Goal: Information Seeking & Learning: Learn about a topic

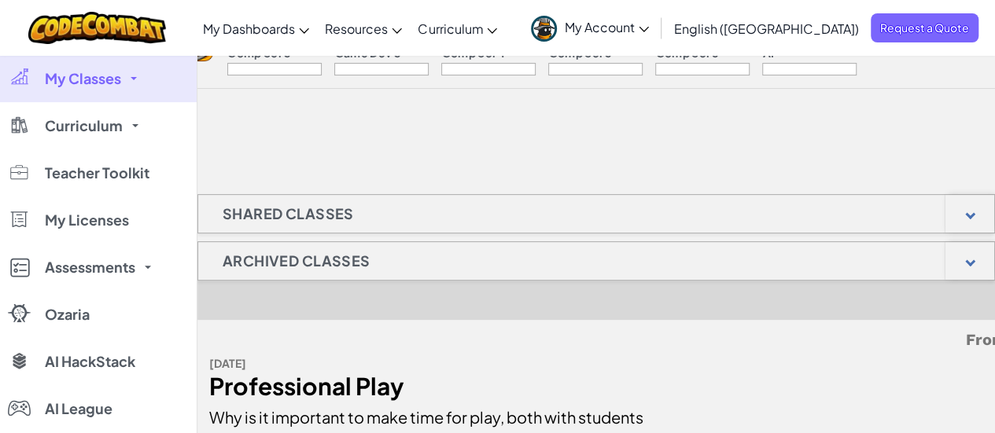
scroll to position [167, 0]
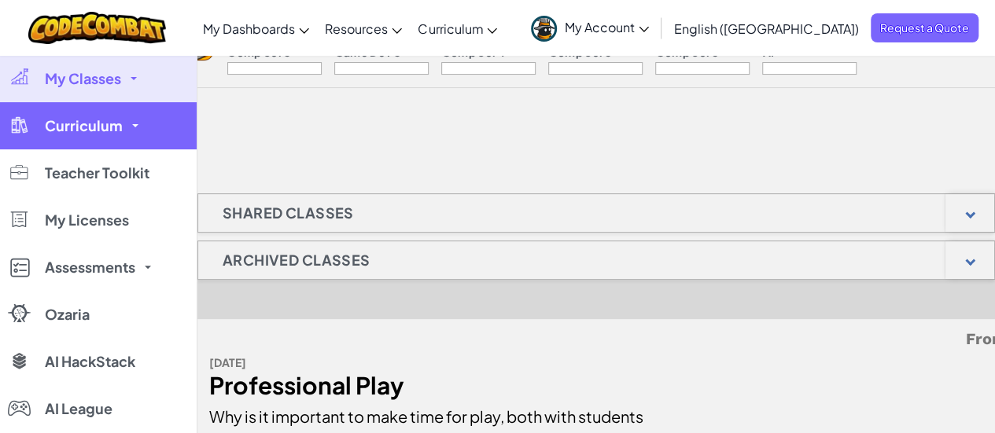
click at [115, 133] on span "Curriculum" at bounding box center [84, 126] width 78 height 14
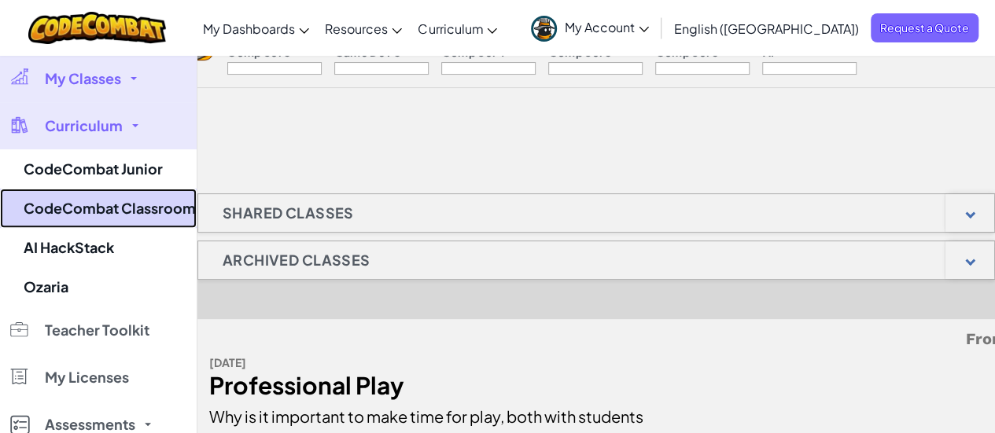
click at [87, 194] on link "CodeCombat Classroom" at bounding box center [98, 208] width 197 height 39
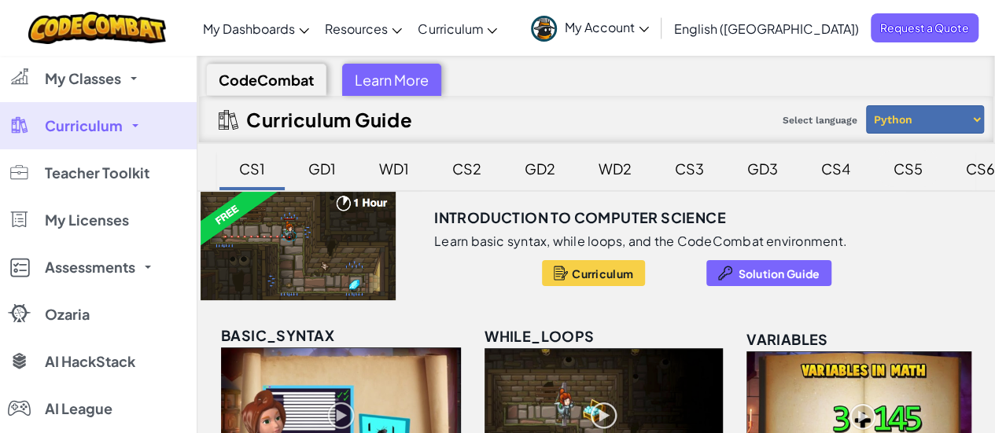
click at [911, 168] on div "CS5" at bounding box center [908, 168] width 61 height 37
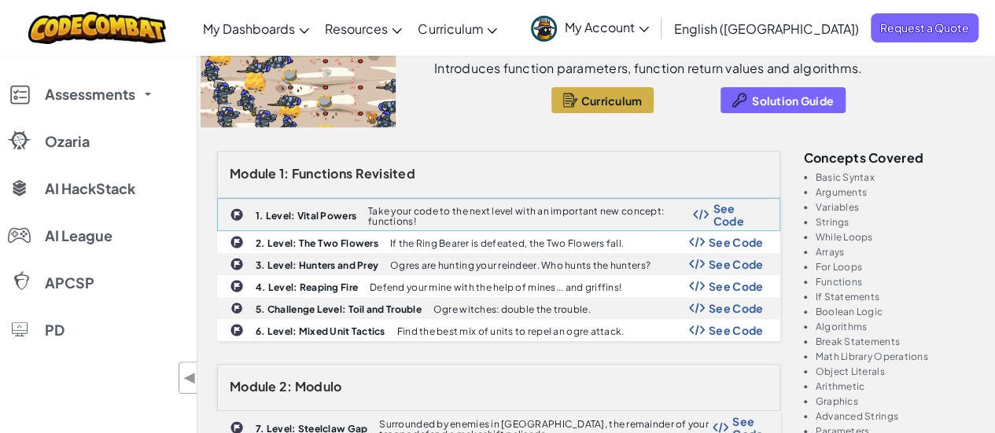
scroll to position [142, 0]
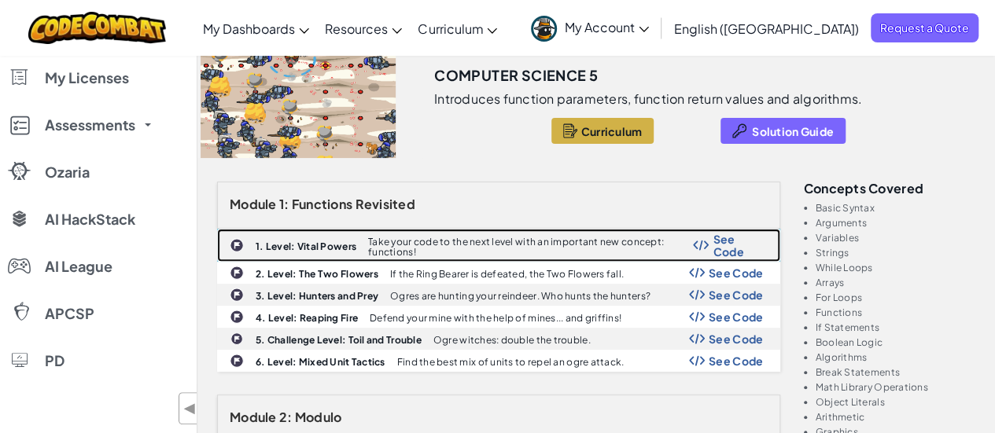
click at [291, 250] on div "1. Level: Vital Powers Take your code to the next level with an important new c…" at bounding box center [499, 245] width 562 height 31
click at [713, 246] on span "See Code" at bounding box center [738, 245] width 50 height 25
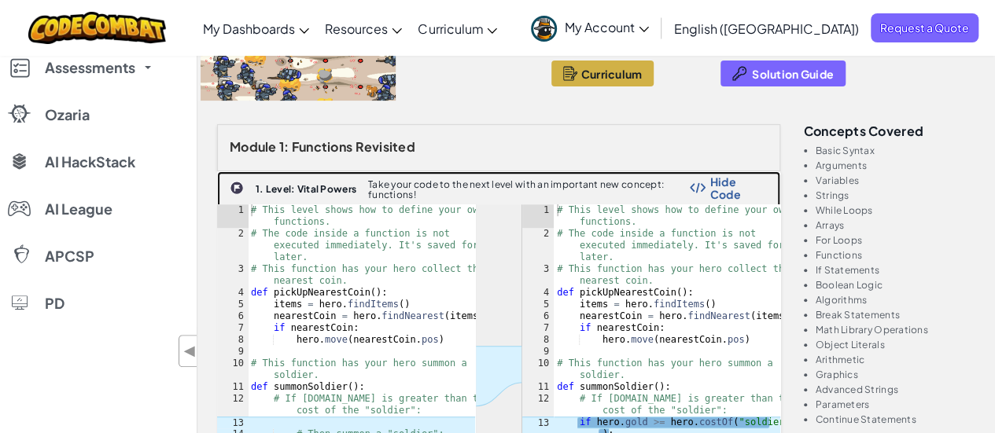
scroll to position [0, 0]
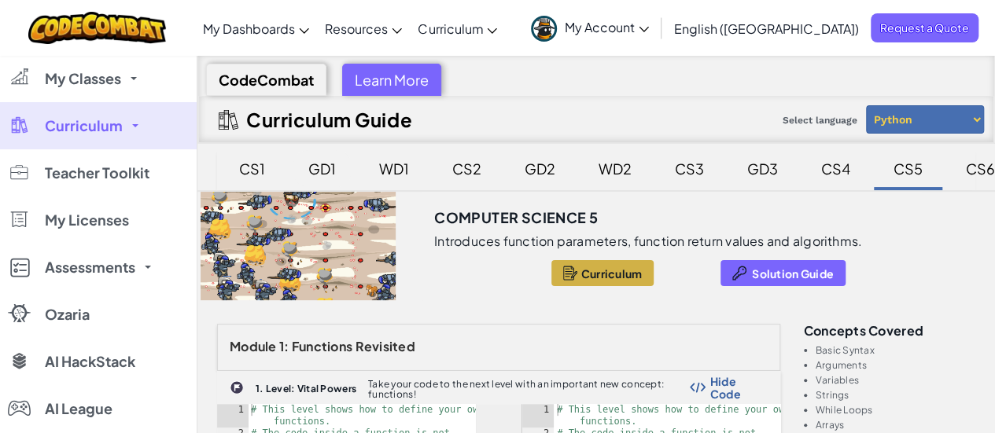
click at [319, 166] on div "GD1" at bounding box center [322, 168] width 59 height 37
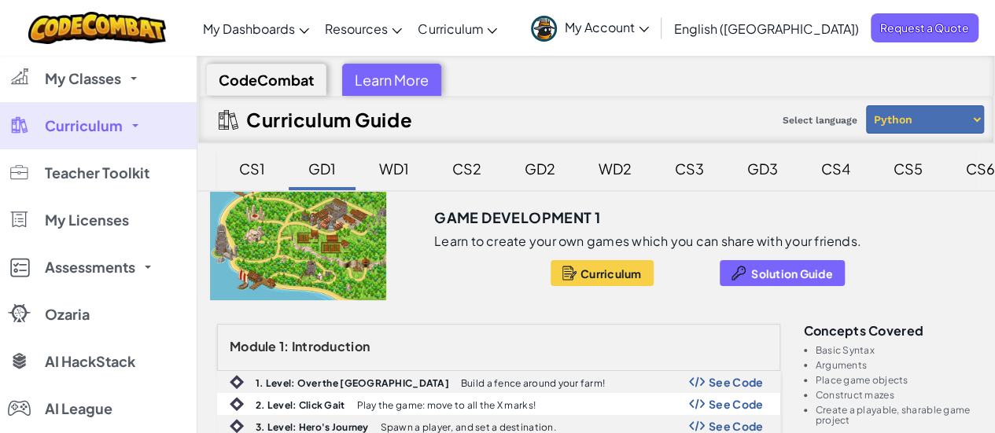
click at [461, 169] on div "CS2" at bounding box center [466, 168] width 61 height 37
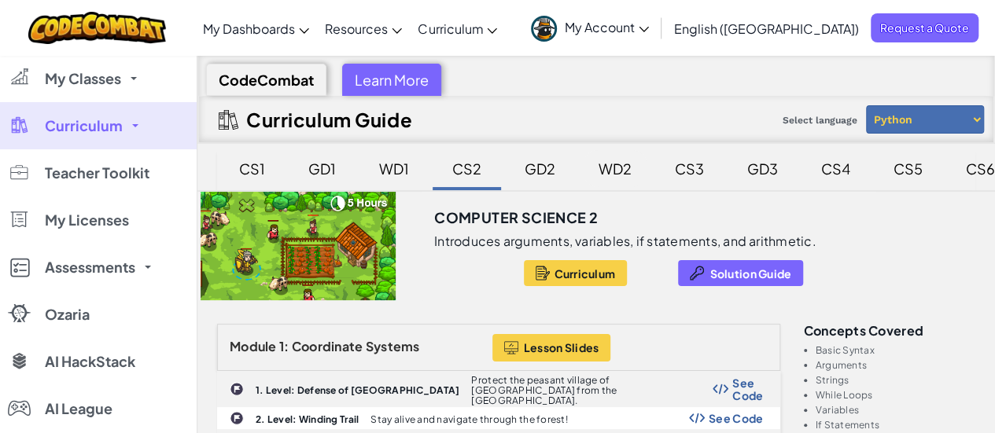
click at [604, 171] on div "WD2" at bounding box center [615, 168] width 64 height 37
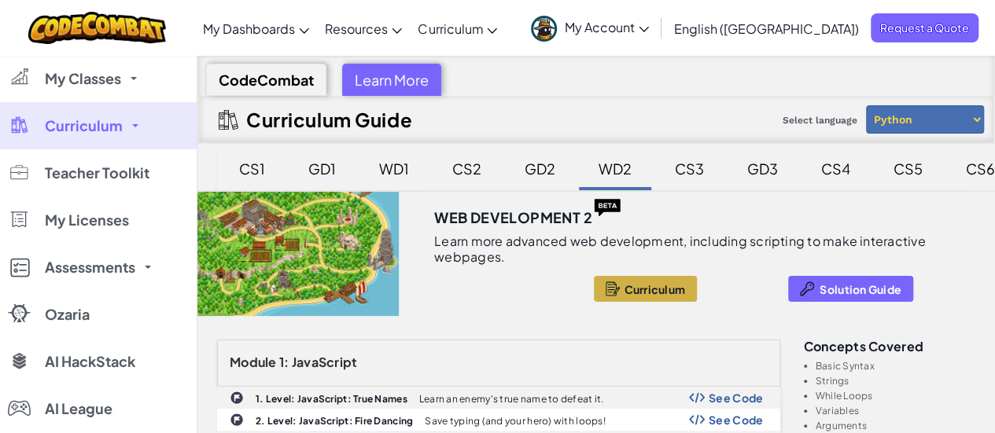
click at [691, 168] on div "CS3" at bounding box center [689, 168] width 61 height 37
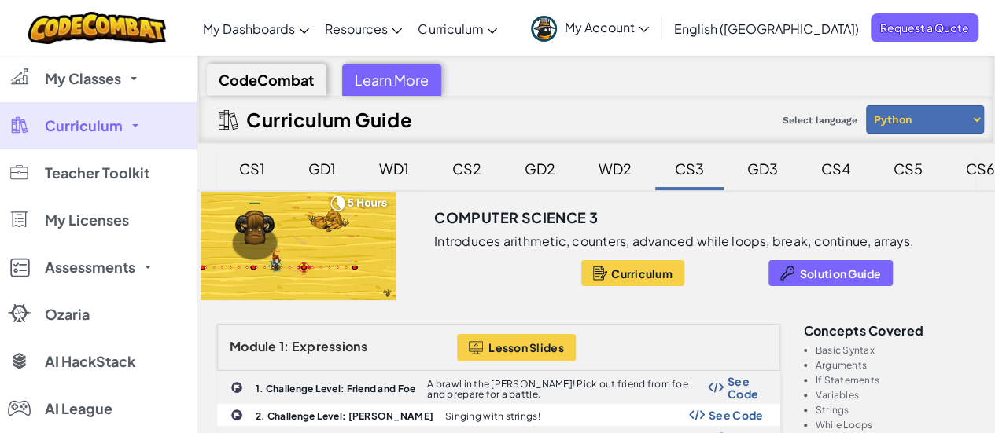
click at [445, 179] on div "CS2" at bounding box center [466, 168] width 61 height 37
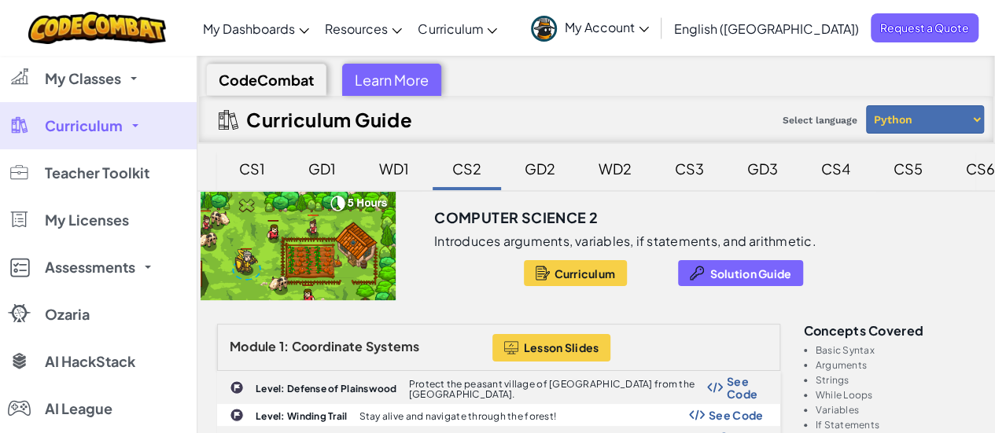
click at [77, 121] on span "Curriculum" at bounding box center [84, 126] width 78 height 14
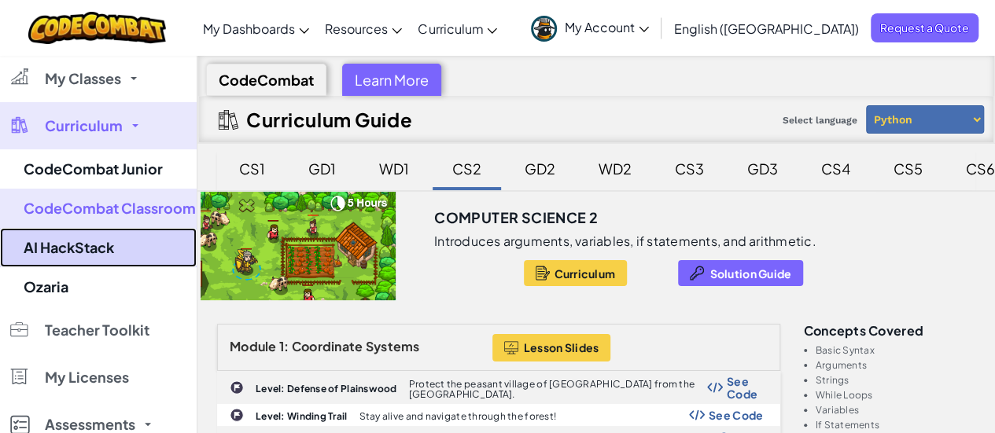
click at [84, 256] on link "AI HackStack" at bounding box center [98, 247] width 197 height 39
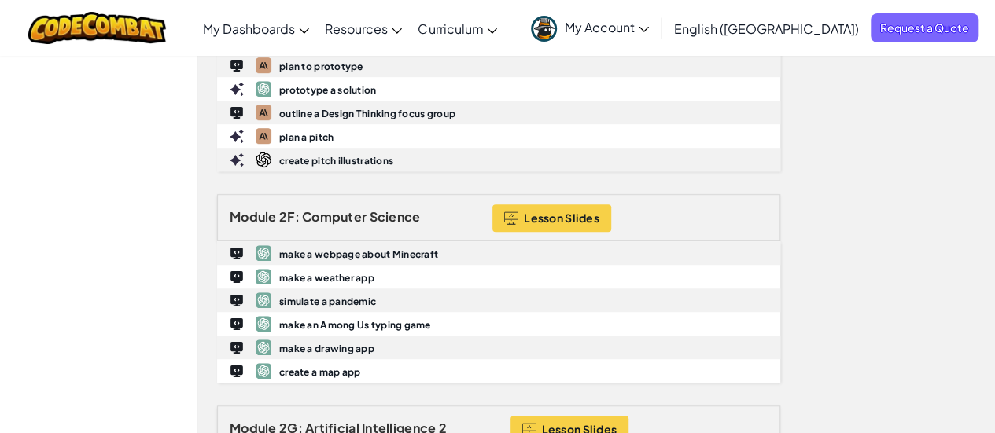
scroll to position [3490, 0]
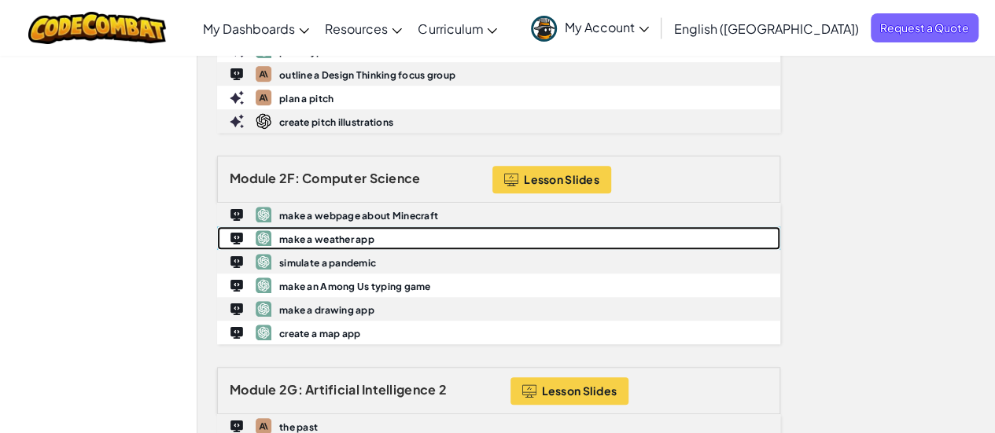
click at [326, 234] on b "make a weather app" at bounding box center [326, 240] width 95 height 12
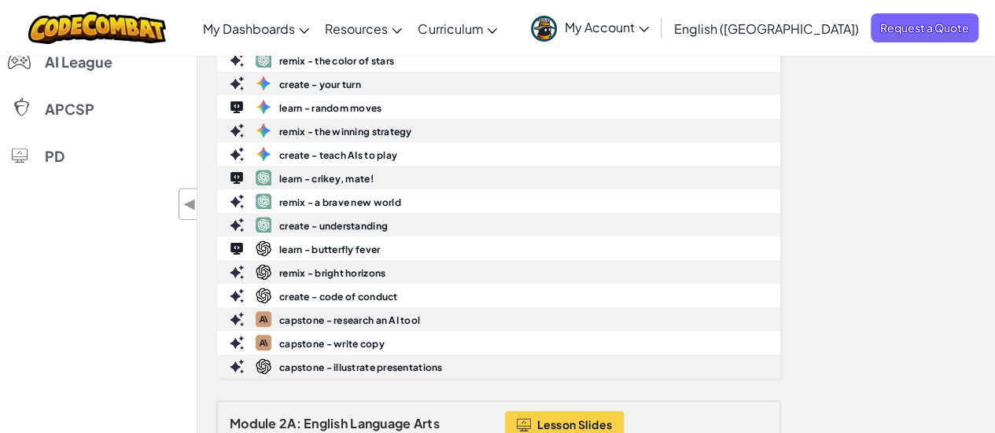
scroll to position [0, 0]
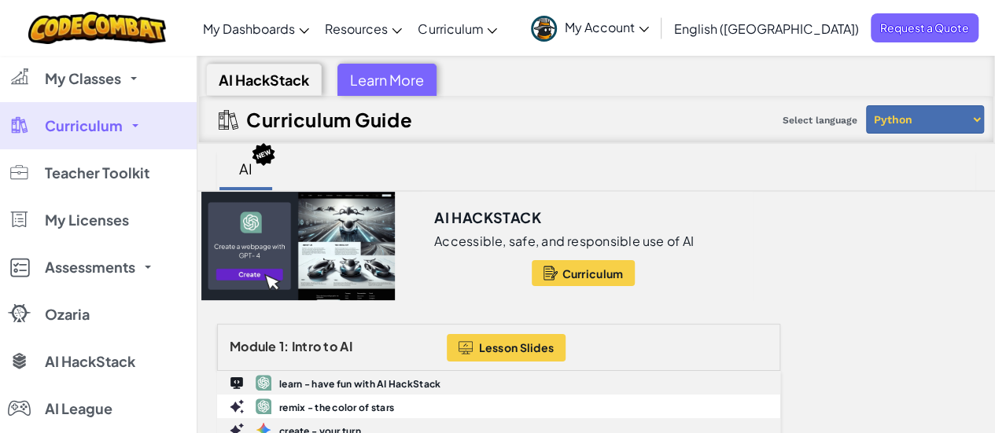
click at [57, 123] on span "Curriculum" at bounding box center [84, 126] width 78 height 14
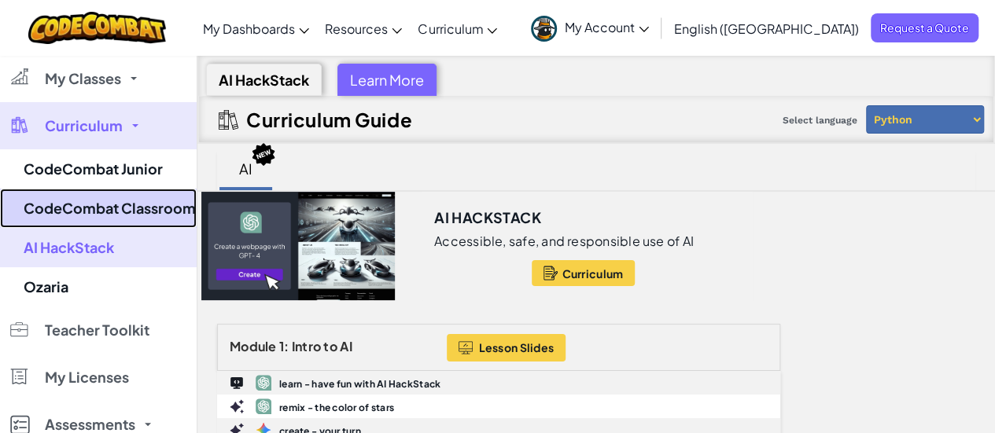
click at [62, 213] on link "CodeCombat Classroom" at bounding box center [98, 208] width 197 height 39
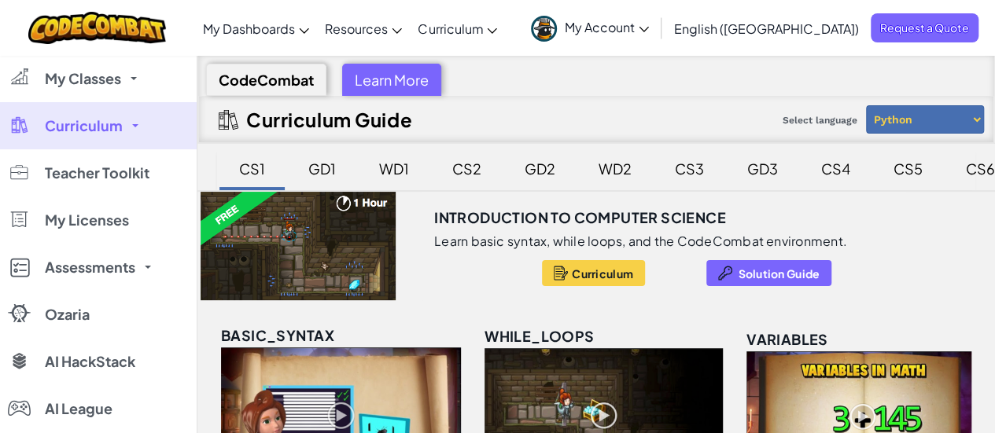
click at [942, 125] on select "Python JavaScript" at bounding box center [925, 119] width 118 height 28
select select "javascript"
click at [866, 105] on select "Python JavaScript" at bounding box center [925, 119] width 118 height 28
click at [914, 117] on select "Python JavaScript" at bounding box center [925, 119] width 118 height 28
click at [866, 105] on select "Python JavaScript" at bounding box center [925, 119] width 118 height 28
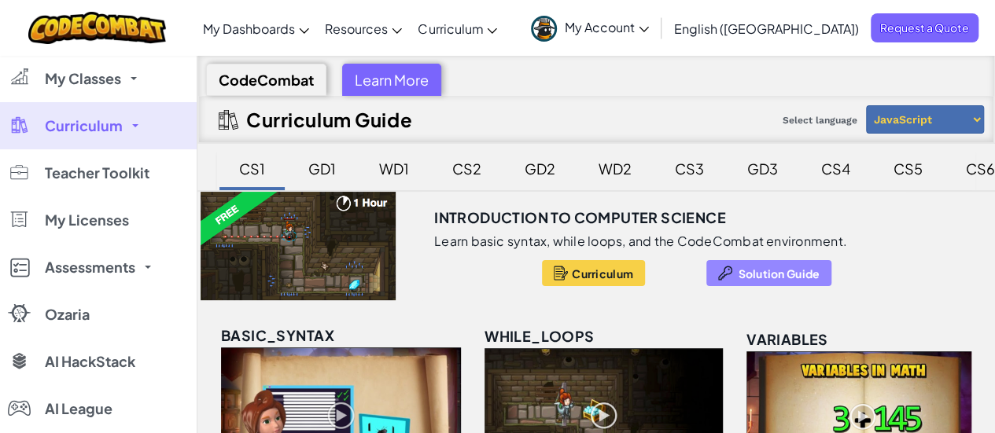
click at [777, 273] on span "Solution Guide" at bounding box center [779, 273] width 82 height 13
click at [316, 168] on div "GD1" at bounding box center [322, 168] width 59 height 37
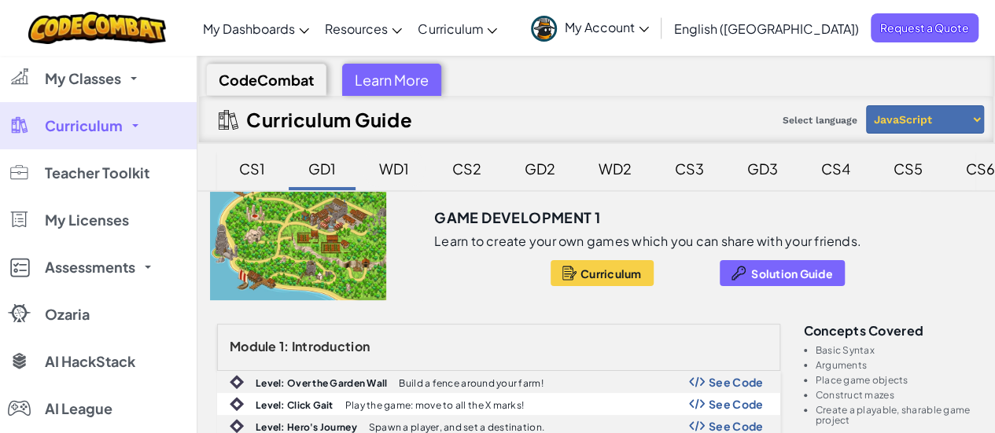
click at [402, 165] on div "WD1" at bounding box center [393, 168] width 61 height 37
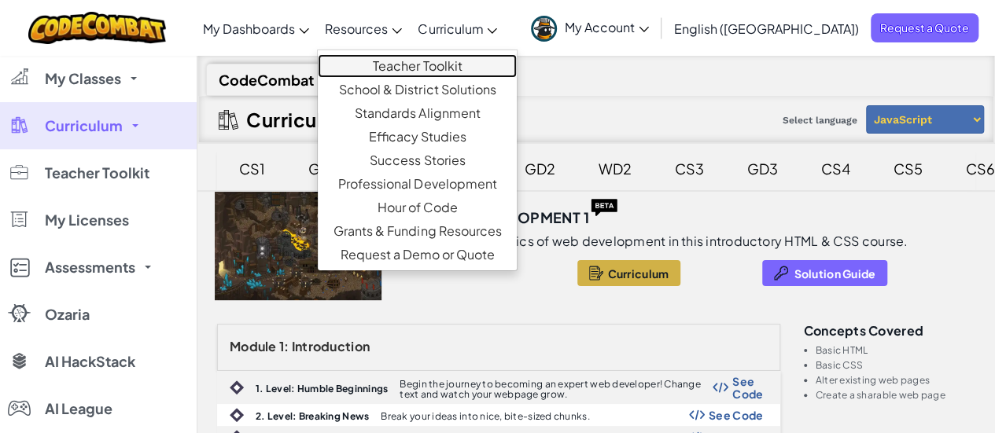
click at [455, 64] on link "Teacher Toolkit" at bounding box center [417, 66] width 199 height 24
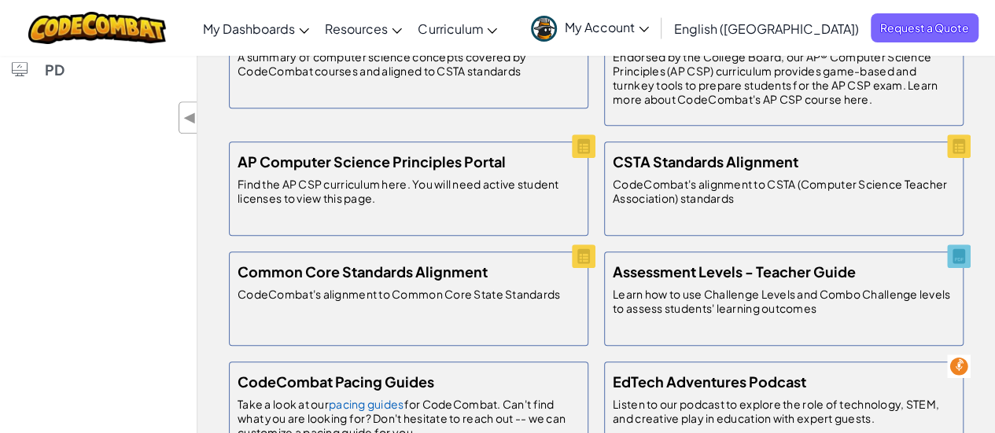
scroll to position [540, 0]
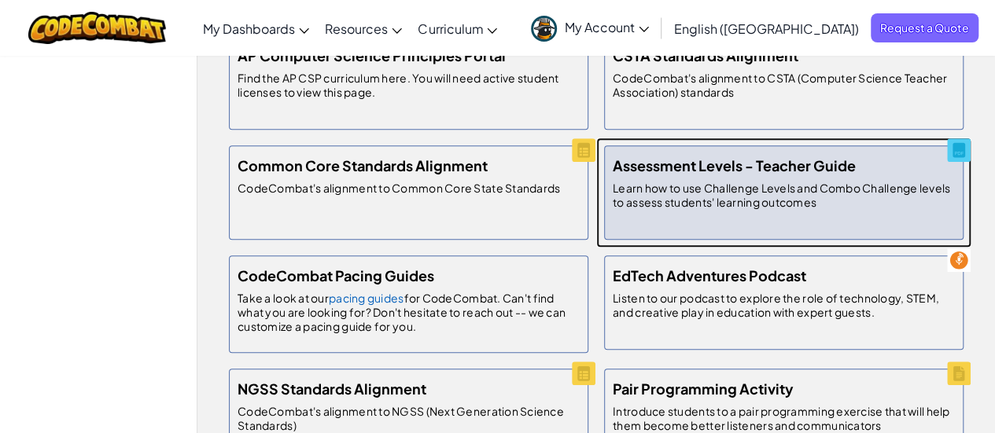
click at [699, 191] on p "Learn how to use Challenge Levels and Combo Challenge levels to assess students…" at bounding box center [784, 195] width 342 height 28
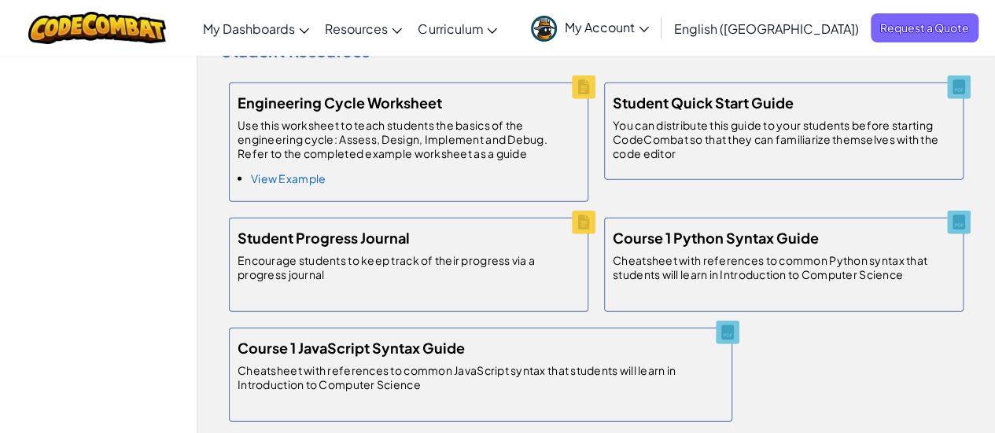
scroll to position [1988, 0]
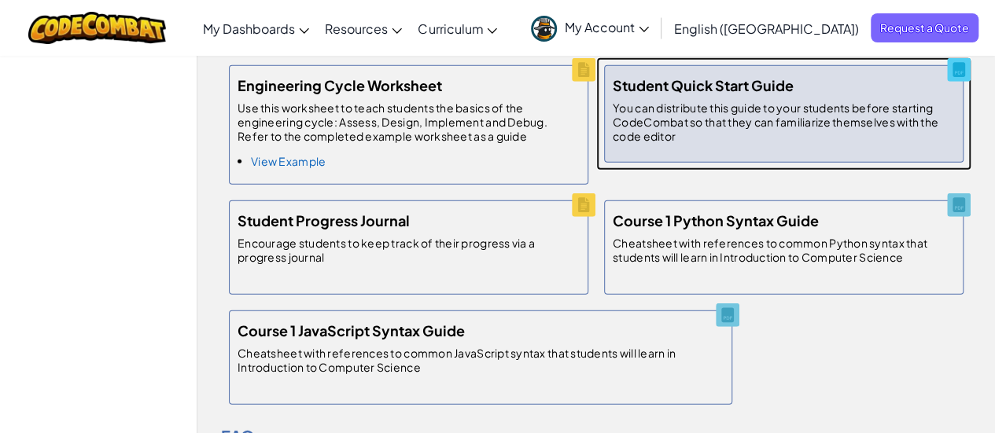
click at [744, 101] on p "You can distribute this guide to your students before starting CodeCombat so th…" at bounding box center [784, 122] width 342 height 42
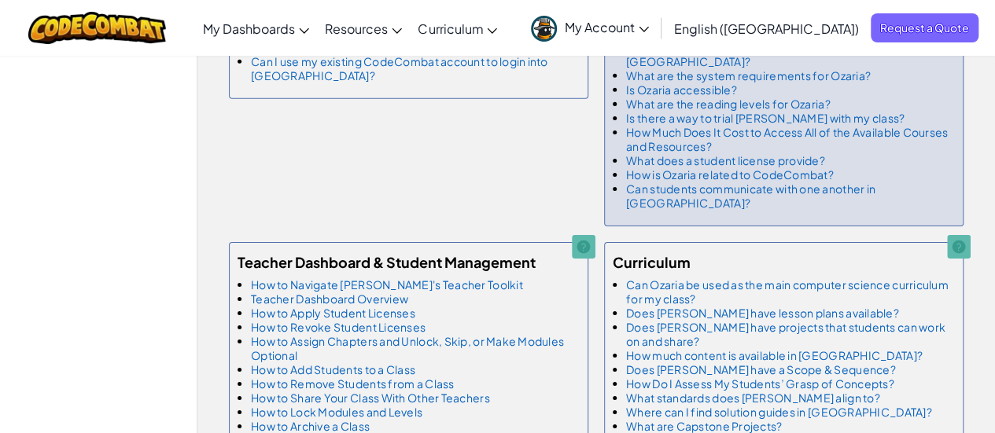
scroll to position [2513, 0]
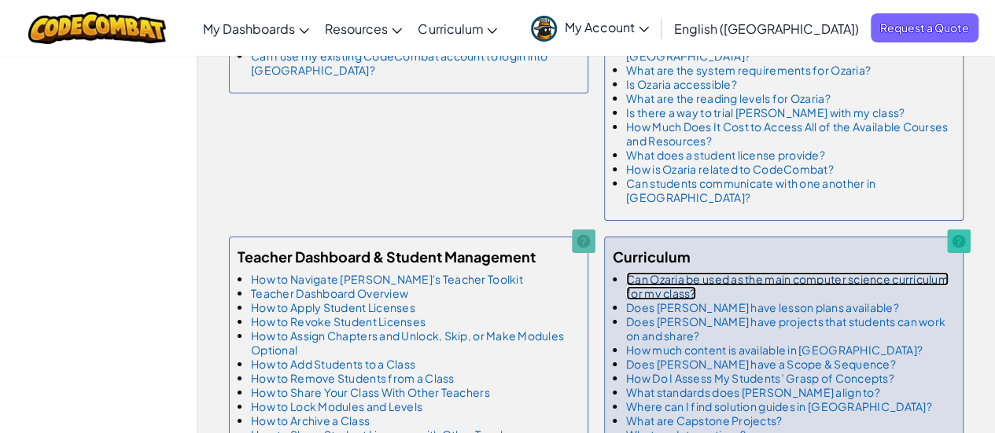
click at [805, 272] on link "Can Ozaria be used as the main computer science curriculum for my class?" at bounding box center [787, 286] width 322 height 28
